Goal: Obtain resource: Obtain resource

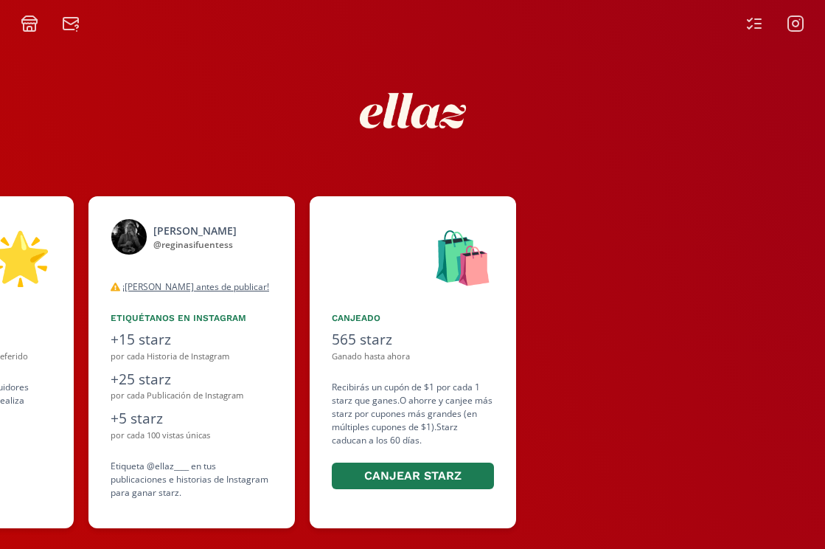
scroll to position [24, 0]
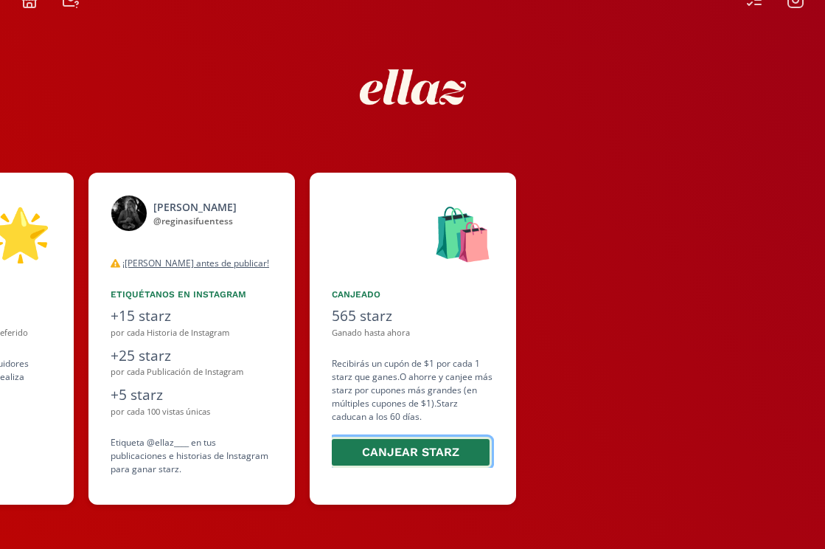
click at [397, 446] on button "Canjear starz" at bounding box center [411, 453] width 162 height 32
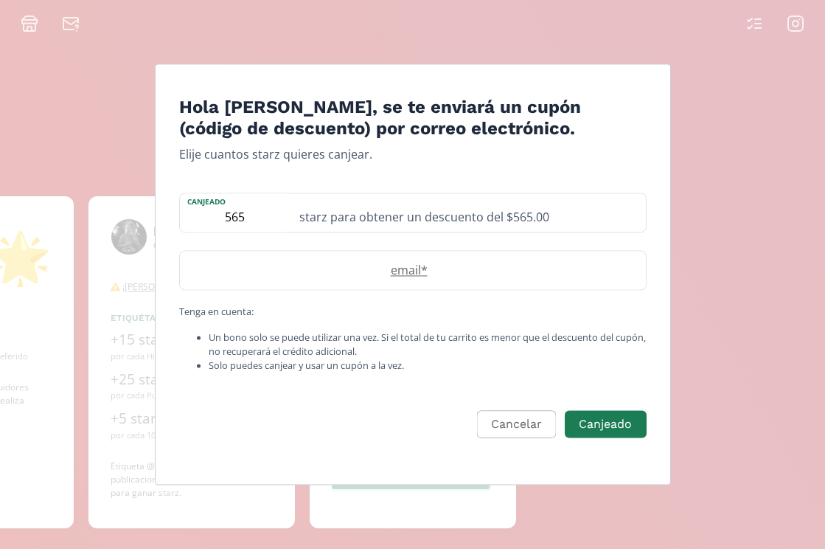
scroll to position [0, 0]
click at [448, 263] on label "email *" at bounding box center [405, 270] width 451 height 18
type input "[EMAIL_ADDRESS][DOMAIN_NAME]"
click at [604, 422] on button "Canjeado" at bounding box center [606, 425] width 86 height 32
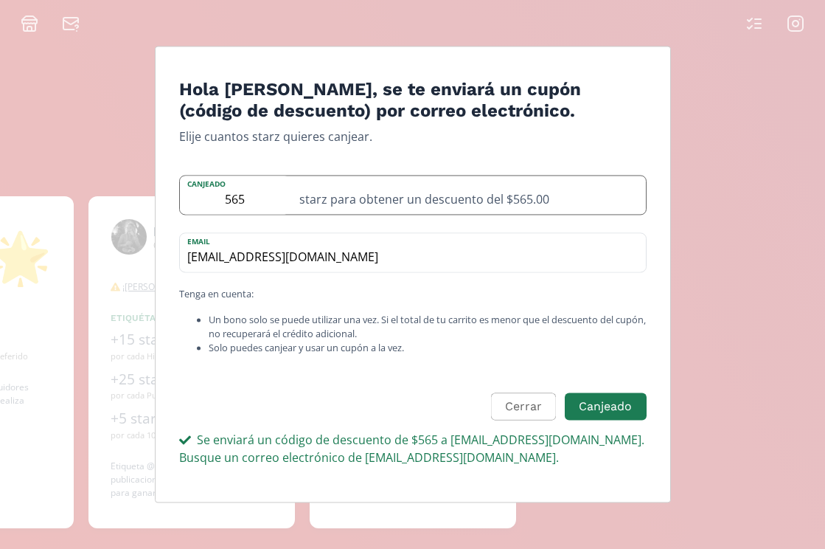
click at [431, 207] on div "starz para obtener un descuento del $565.00" at bounding box center [469, 195] width 356 height 38
click at [549, 181] on div "starz para obtener un descuento del $565.00" at bounding box center [469, 195] width 356 height 38
click at [395, 150] on form "Hola [PERSON_NAME], se te enviará un cupón (código de descuento) por correo ele…" at bounding box center [413, 284] width 468 height 411
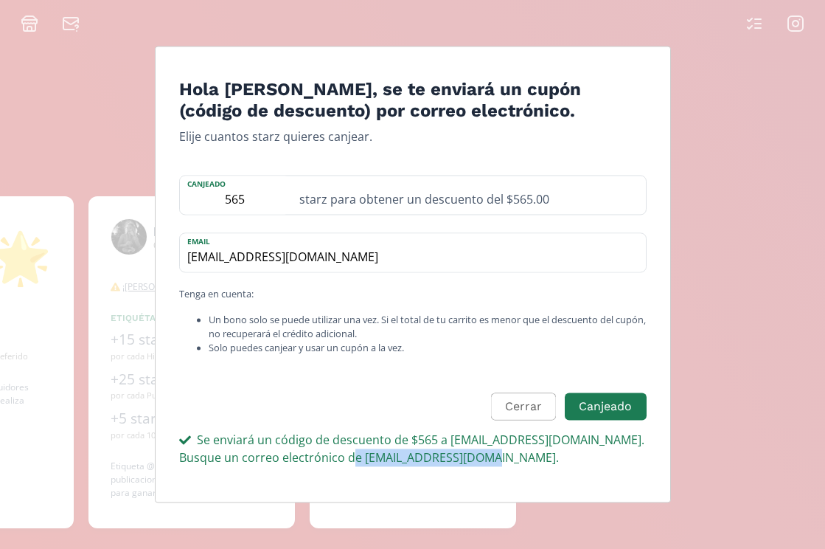
drag, startPoint x: 506, startPoint y: 457, endPoint x: 361, endPoint y: 460, distance: 144.6
click at [361, 460] on div "Se enviará un código de descuento de $565 a [EMAIL_ADDRESS][DOMAIN_NAME]. Busqu…" at bounding box center [413, 449] width 468 height 35
copy div "[EMAIL_ADDRESS][DOMAIN_NAME]."
click at [546, 413] on button "Cerrar" at bounding box center [521, 407] width 69 height 32
